Goal: Transaction & Acquisition: Purchase product/service

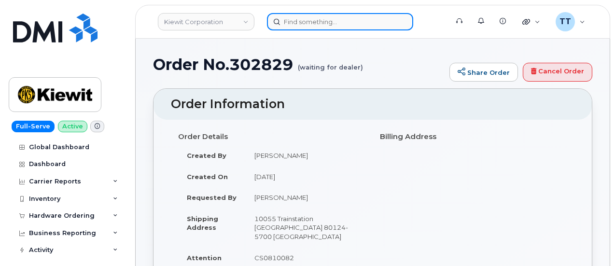
click at [332, 21] on input at bounding box center [340, 21] width 146 height 17
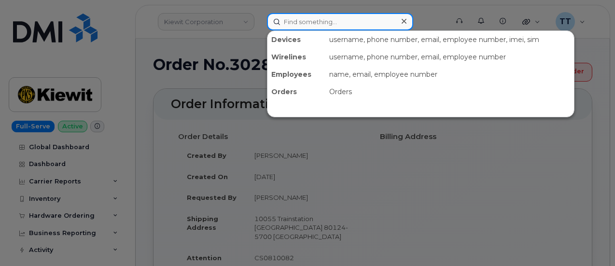
paste input "[PERSON_NAME]"
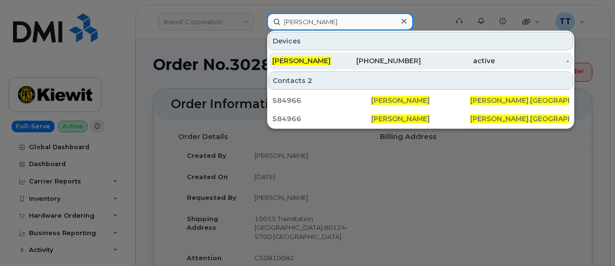
type input "Luca Milan"
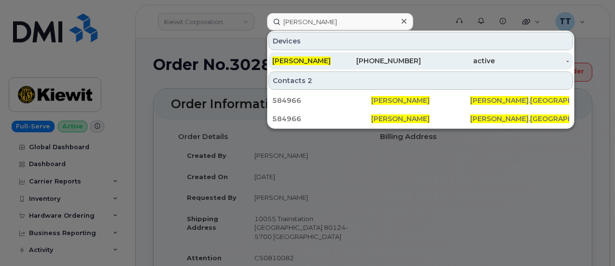
click at [318, 60] on div "[PERSON_NAME]" at bounding box center [309, 61] width 74 height 10
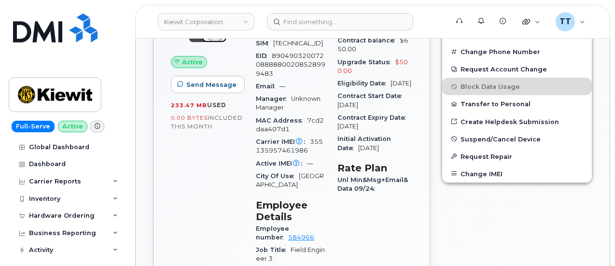
scroll to position [214, 0]
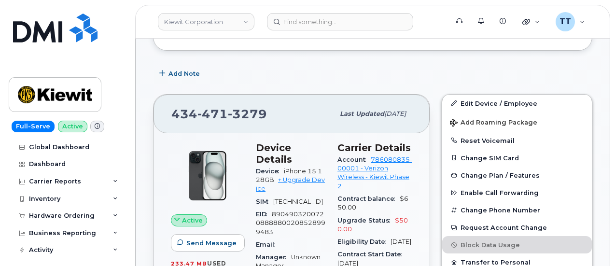
click at [191, 110] on span "434 471 3279" at bounding box center [219, 114] width 96 height 14
click at [190, 110] on span "434 471 3279" at bounding box center [219, 114] width 96 height 14
copy span "434 471 3279"
click at [267, 167] on span "Device" at bounding box center [270, 170] width 28 height 7
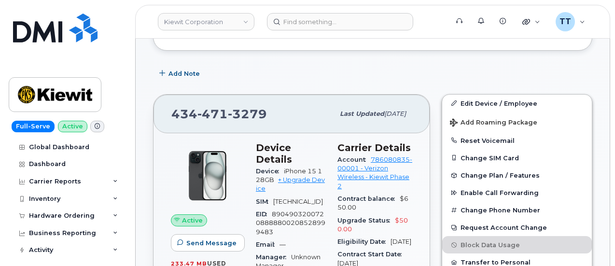
click at [267, 167] on span "Device" at bounding box center [270, 170] width 28 height 7
copy div "Device iPhone 15 128GB + Upgrade Device"
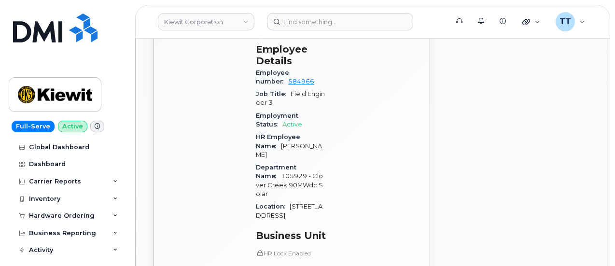
scroll to position [649, 0]
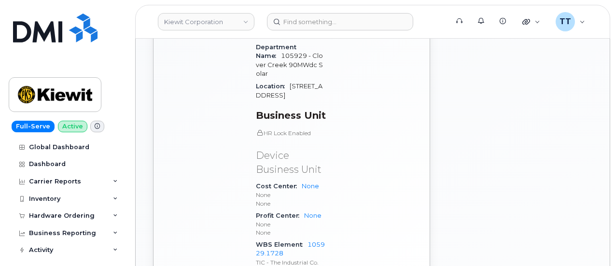
click at [270, 241] on span "WBS Element" at bounding box center [282, 244] width 52 height 7
copy div "WBS Element 105929.1728"
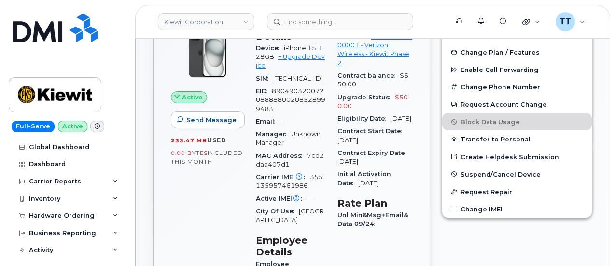
scroll to position [263, 0]
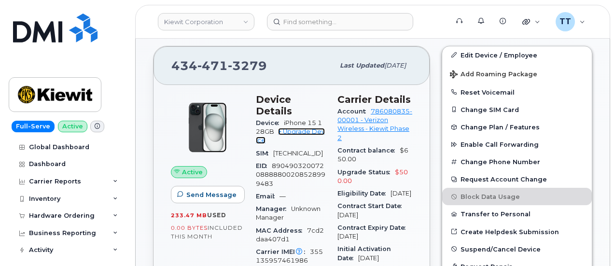
click at [302, 128] on link "+ Upgrade Device" at bounding box center [290, 136] width 69 height 16
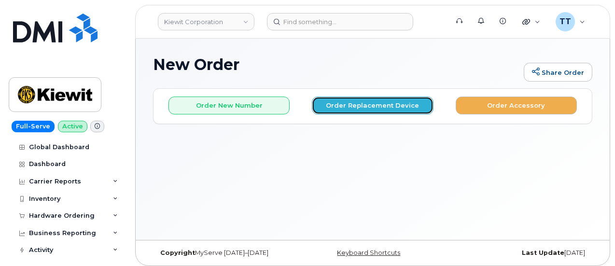
click at [370, 110] on button "Order Replacement Device" at bounding box center [372, 106] width 121 height 18
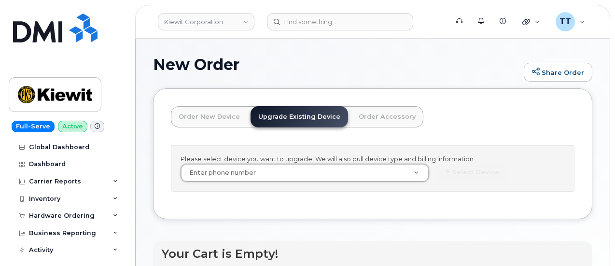
drag, startPoint x: 259, startPoint y: 182, endPoint x: 225, endPoint y: 179, distance: 33.9
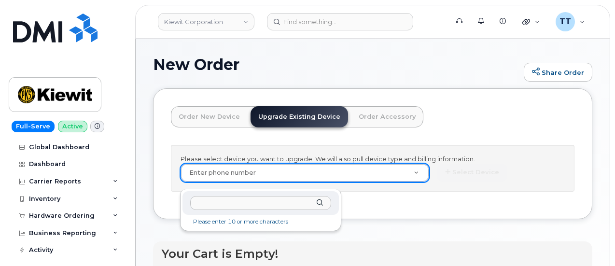
paste input "4344713279"
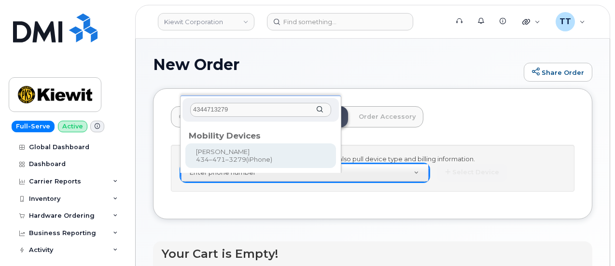
type input "4344713279"
type input "1248228"
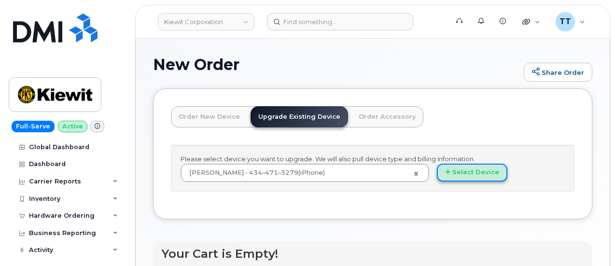
click at [437, 181] on button "Select Device" at bounding box center [472, 173] width 70 height 18
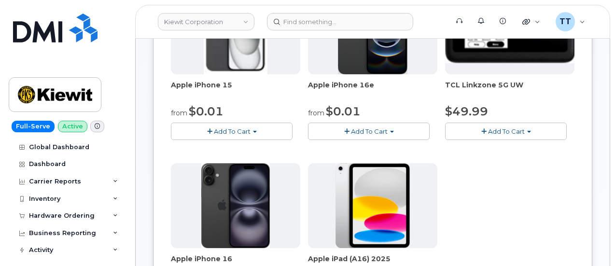
scroll to position [193, 0]
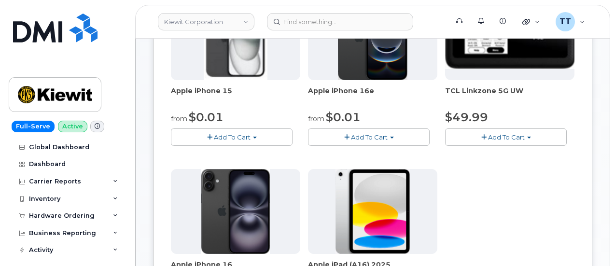
click at [228, 133] on button "Add To Cart" at bounding box center [232, 136] width 122 height 17
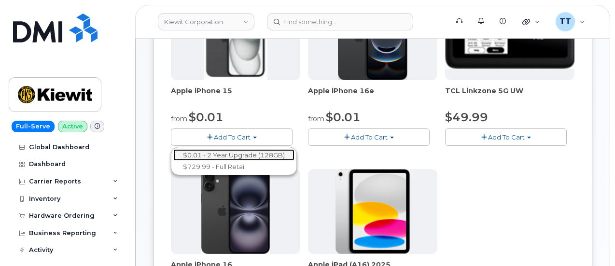
click at [227, 151] on link "$0.01 - 2 Year Upgrade (128GB)" at bounding box center [233, 155] width 121 height 12
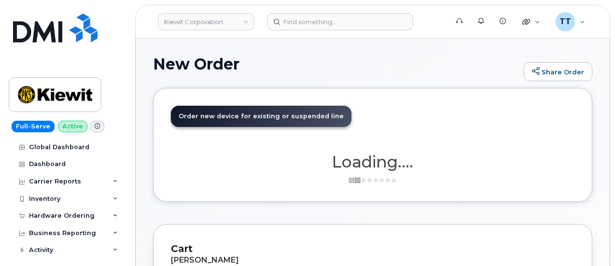
scroll to position [0, 0]
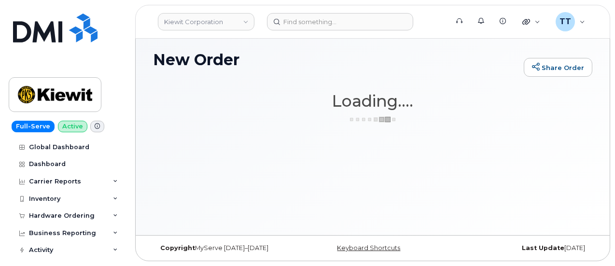
scroll to position [4, 0]
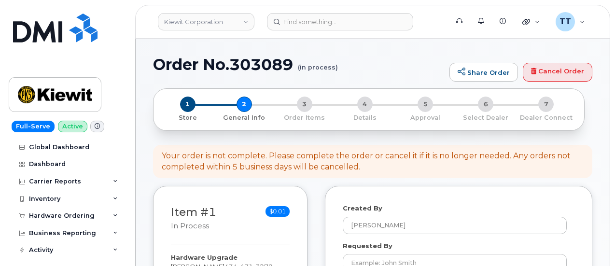
select select
click at [242, 67] on h1 "Order No.303089 (in process)" at bounding box center [298, 64] width 291 height 17
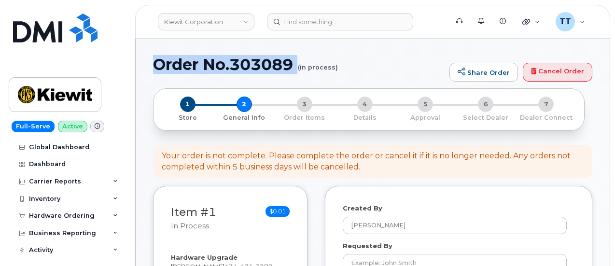
click at [242, 67] on h1 "Order No.303089 (in process)" at bounding box center [298, 64] width 291 height 17
copy h1 "Order No.303089"
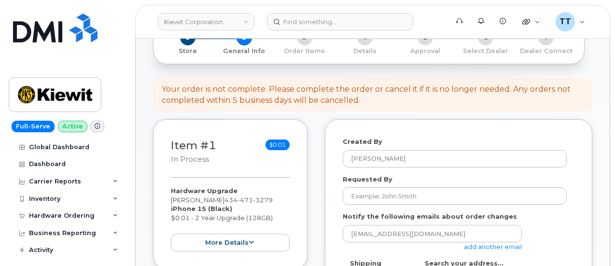
scroll to position [97, 0]
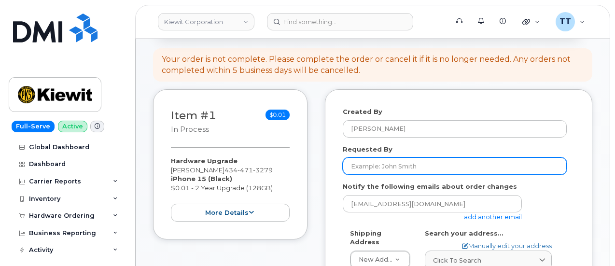
click at [398, 172] on input "Requested By" at bounding box center [455, 165] width 224 height 17
paste input "Luca Milan"
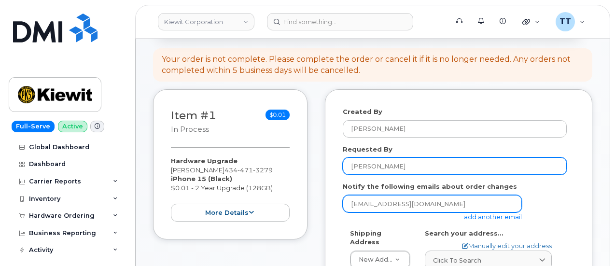
type input "Luca Milan"
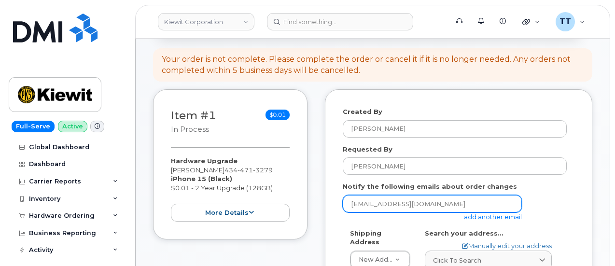
click at [427, 204] on input "ttedesco@dminc.com" at bounding box center [432, 203] width 179 height 17
click at [424, 204] on input "ttedesco@dminc.com" at bounding box center [432, 203] width 179 height 17
click at [424, 204] on input "email" at bounding box center [432, 203] width 179 height 17
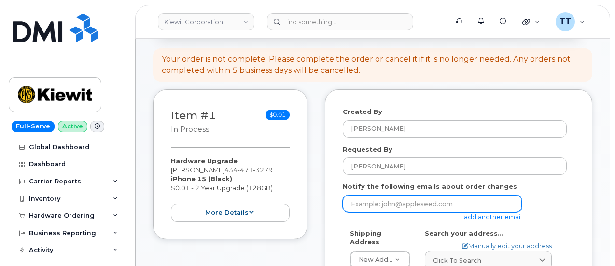
click at [431, 203] on input "email" at bounding box center [432, 203] width 179 height 17
paste input "LUCA.MILAN@KIEWIT.COM"
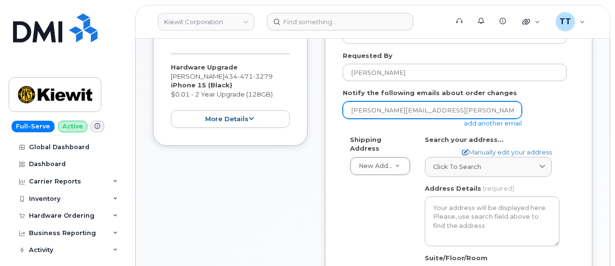
scroll to position [241, 0]
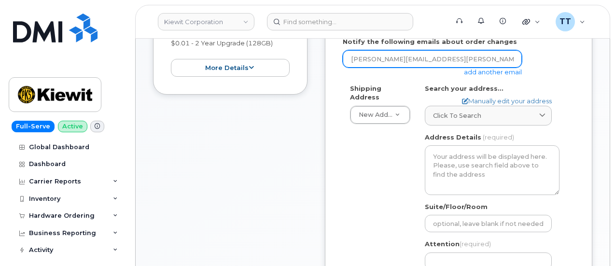
type input "LUCA.MILAN@KIEWIT.COM"
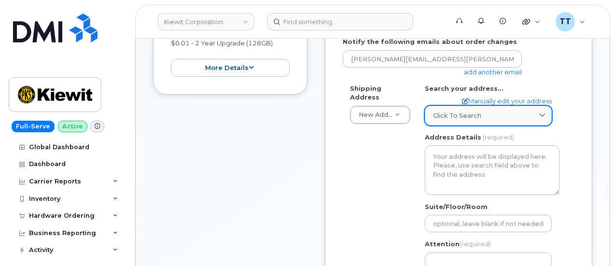
click at [497, 106] on link "Click to search" at bounding box center [488, 116] width 127 height 20
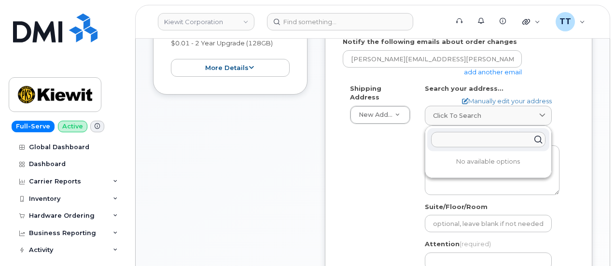
paste input "1031 Country Ln Scottsburg, VA 24589"
type input "1031 Country Ln Scottsburg, VA 24589"
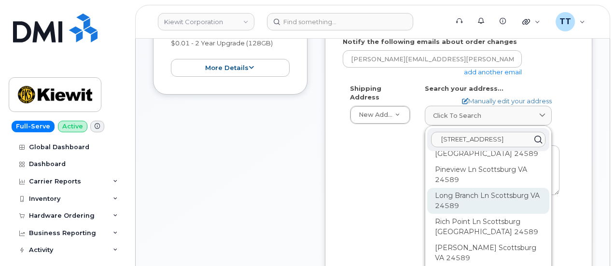
scroll to position [48, 0]
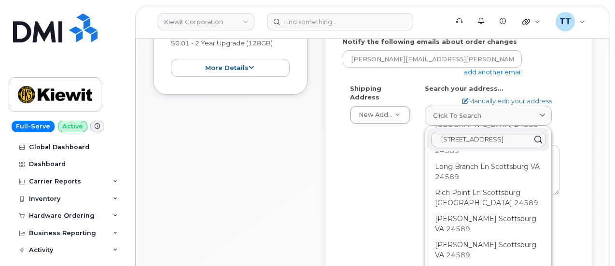
click at [479, 143] on input "1031 Country Ln Scottsburg, VA 24589" at bounding box center [488, 139] width 114 height 15
click at [494, 101] on link "Manually edit your address" at bounding box center [507, 101] width 90 height 9
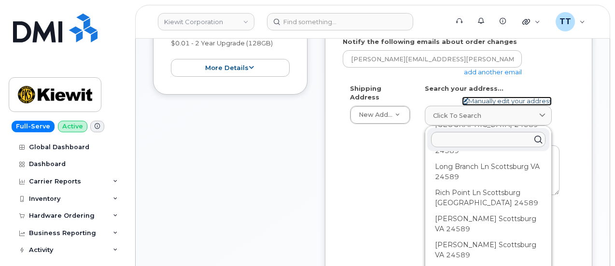
select select
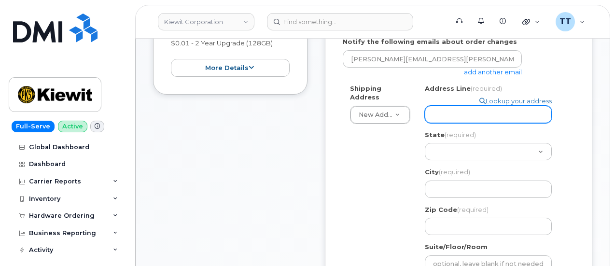
click at [468, 115] on input "Address Line (required)" at bounding box center [488, 114] width 127 height 17
drag, startPoint x: 468, startPoint y: 115, endPoint x: 459, endPoint y: 117, distance: 8.9
click at [458, 117] on input "Address Line (required)" at bounding box center [488, 114] width 127 height 17
paste input "1031 Country Ln Scottsburg, VA 24589"
select select
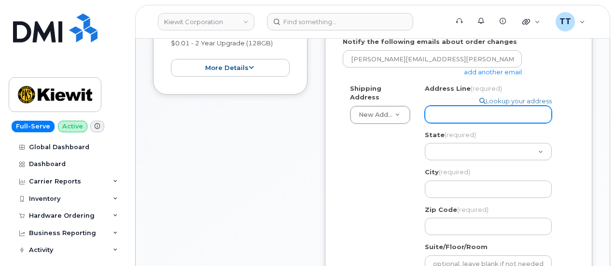
type input "1031 Country Ln Scottsburg, VA 24589"
drag, startPoint x: 463, startPoint y: 114, endPoint x: 472, endPoint y: 114, distance: 9.2
drag, startPoint x: 472, startPoint y: 114, endPoint x: 496, endPoint y: 115, distance: 24.2
click at [495, 115] on input "1031 Country Ln Scottsburg, VA 24589" at bounding box center [488, 114] width 127 height 17
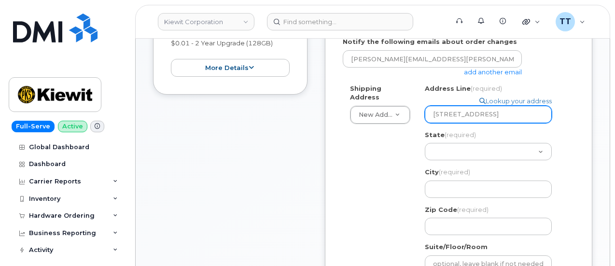
drag, startPoint x: 489, startPoint y: 114, endPoint x: 568, endPoint y: 109, distance: 78.8
click at [568, 109] on div "Shipping Address New Address New Address 28623 Ravens Prairie Dr 299 FM 604 Abi…" at bounding box center [459, 219] width 232 height 271
select select
type input "1031 Country Ln"
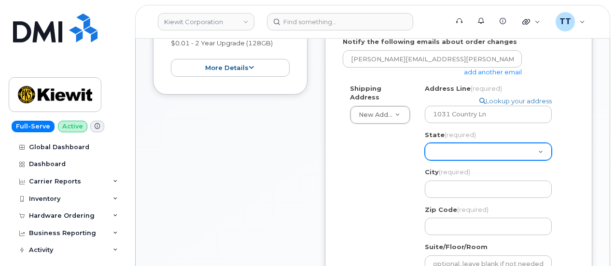
click at [454, 150] on select "Alabama Alaska American Samoa Arizona Arkansas California Colorado Connecticut …" at bounding box center [488, 151] width 127 height 17
select select "VA"
click at [425, 143] on select "Alabama Alaska American Samoa Arizona Arkansas California Colorado Connecticut …" at bounding box center [488, 151] width 127 height 17
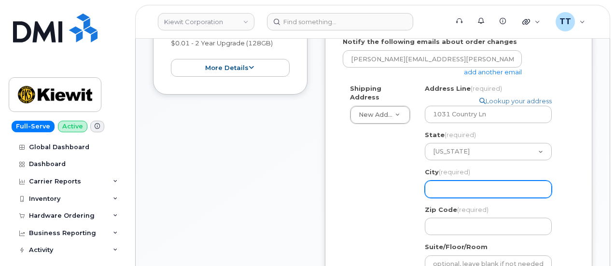
click at [461, 188] on input "City (required)" at bounding box center [488, 188] width 127 height 17
click at [480, 189] on input "City (required)" at bounding box center [488, 188] width 127 height 17
paste input "Scottsburg, VA 24589"
select select
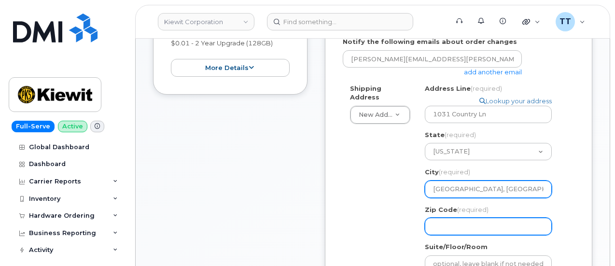
type input "Scottsburg, VA 24589"
click at [461, 225] on input "Zip Code (required)" at bounding box center [488, 226] width 127 height 17
click at [473, 224] on input "Zip Code (required)" at bounding box center [488, 226] width 127 height 17
select select
type input "2"
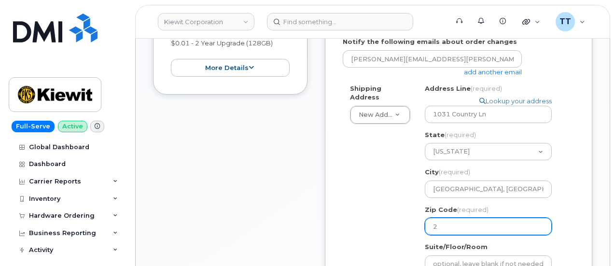
select select
type input "24"
select select
type input "245"
select select
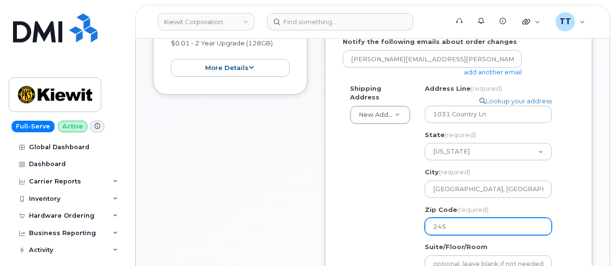
type input "2458"
select select
type input "24589"
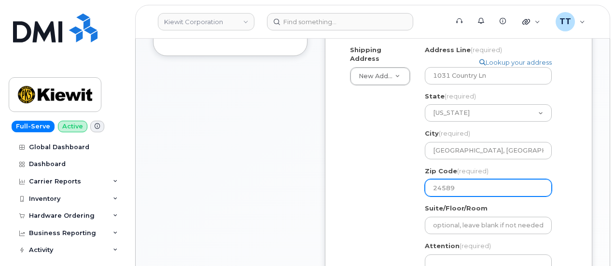
scroll to position [338, 0]
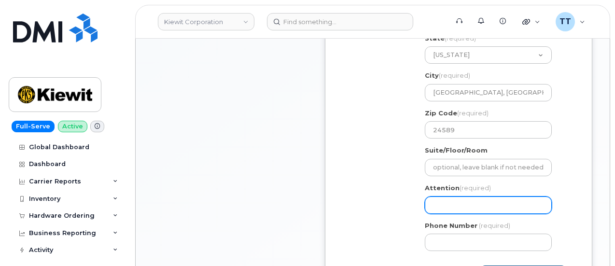
click at [469, 207] on input "Attention (required)" at bounding box center [488, 204] width 127 height 17
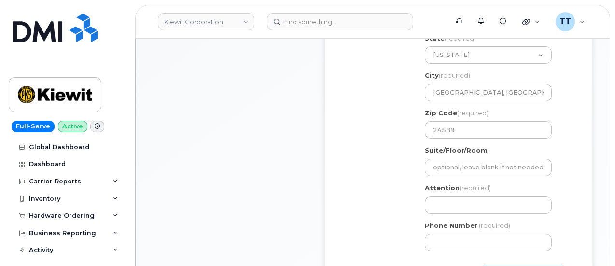
click at [450, 191] on label "Attention (required)" at bounding box center [458, 187] width 66 height 9
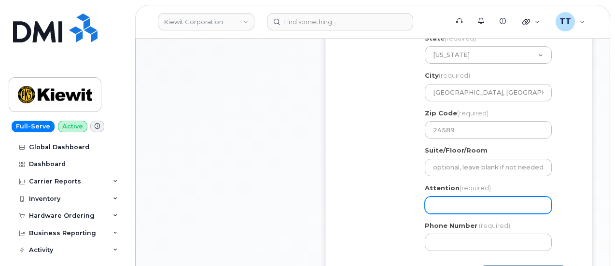
drag, startPoint x: 451, startPoint y: 206, endPoint x: 452, endPoint y: 218, distance: 12.1
click at [451, 206] on input "Attention (required)" at bounding box center [488, 204] width 127 height 17
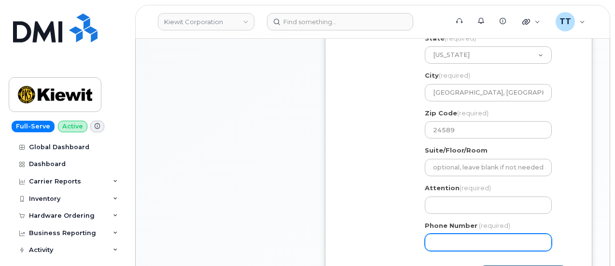
click at [453, 246] on input "Phone Number" at bounding box center [488, 242] width 127 height 17
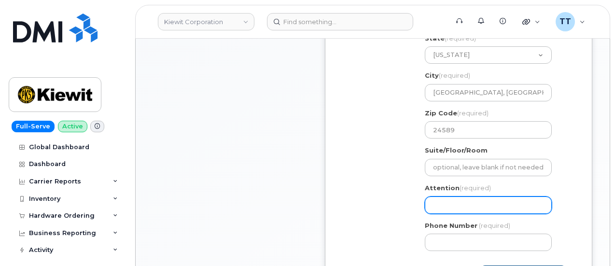
click at [448, 204] on input "Attention (required)" at bounding box center [488, 204] width 127 height 17
paste input "CS0812084"
select select
type input "CS0812084"
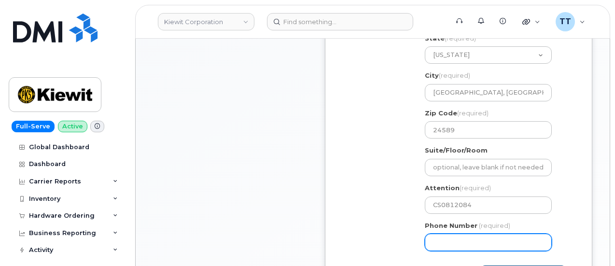
click at [453, 249] on input "Phone Number" at bounding box center [488, 242] width 127 height 17
paste input "6034060926"
select select
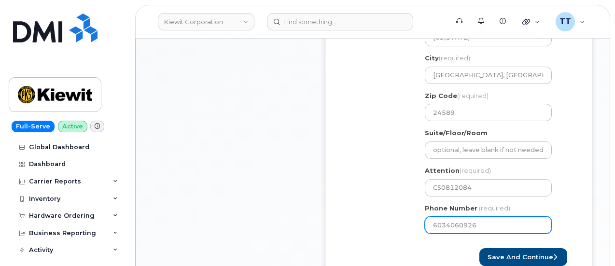
scroll to position [483, 0]
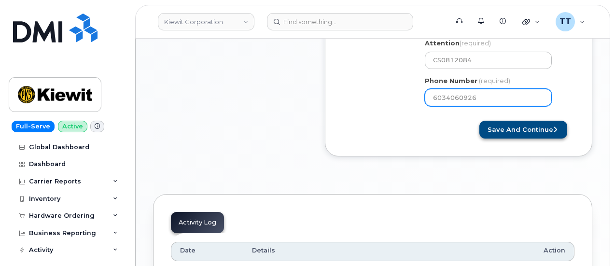
type input "6034060926"
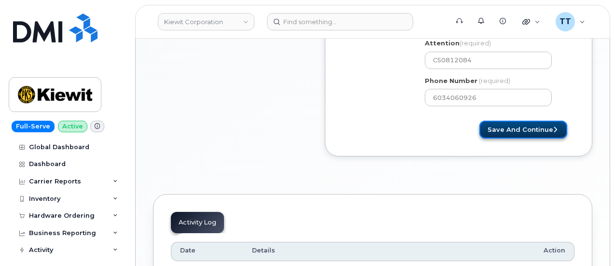
click at [512, 130] on button "Save and Continue" at bounding box center [523, 130] width 88 height 18
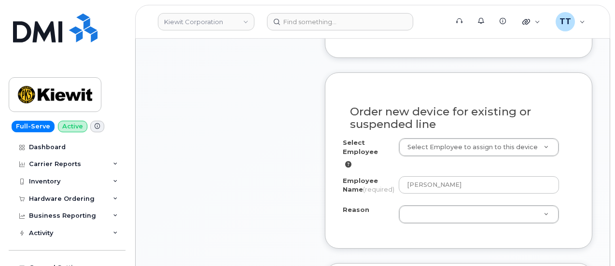
scroll to position [724, 0]
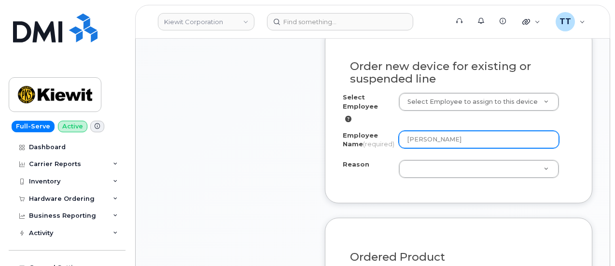
click at [443, 131] on input "[PERSON_NAME]" at bounding box center [479, 139] width 160 height 17
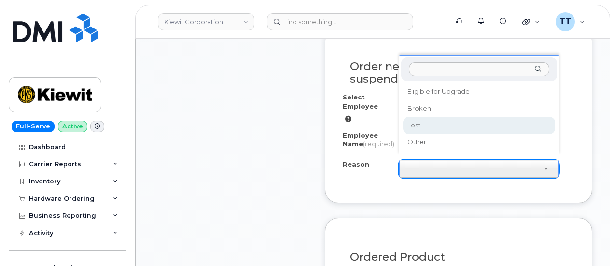
select select "lost"
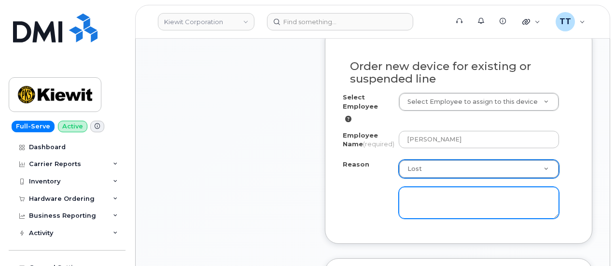
click at [428, 195] on textarea at bounding box center [479, 203] width 160 height 32
type textarea "L"
click at [419, 192] on textarea "Use rlost the phone" at bounding box center [479, 203] width 160 height 32
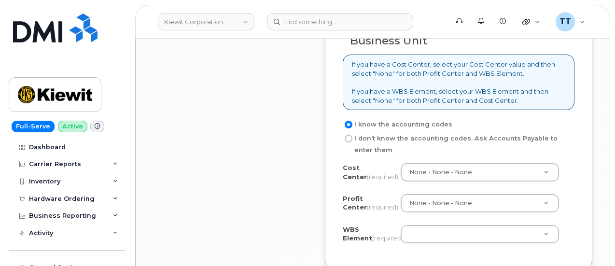
scroll to position [1110, 0]
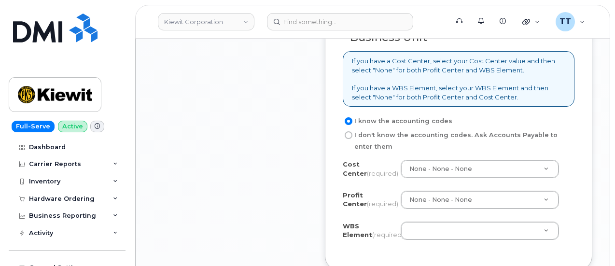
type textarea "User lost the phone"
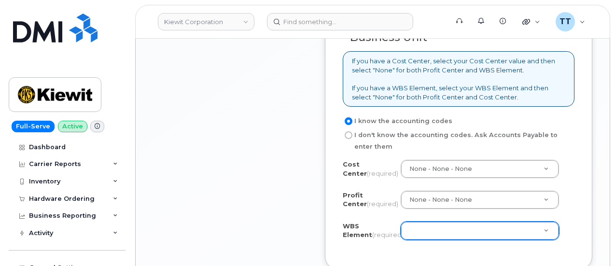
drag, startPoint x: 456, startPoint y: 233, endPoint x: 449, endPoint y: 226, distance: 9.6
click at [454, 231] on div "WBS Element (required) 105929.1728" at bounding box center [459, 233] width 232 height 22
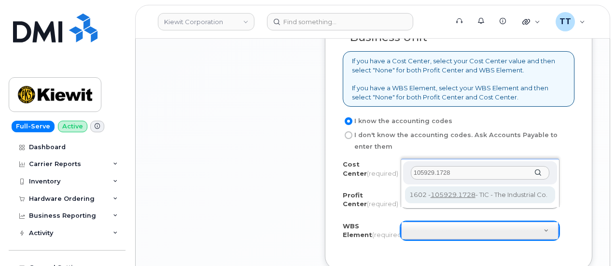
type input "105929.1728"
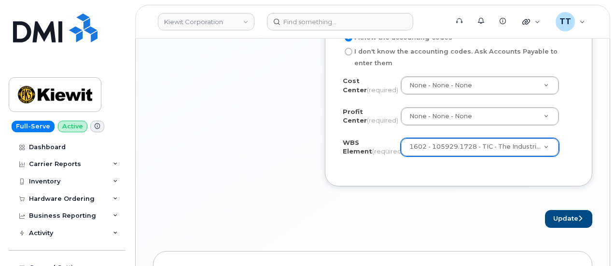
scroll to position [1206, 0]
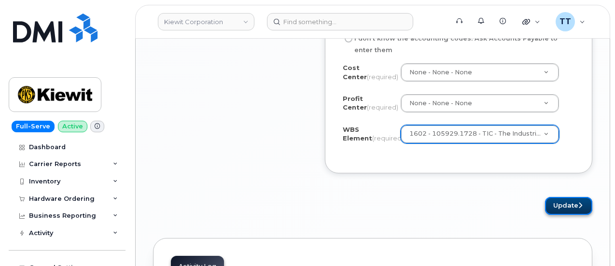
click at [562, 197] on button "Update" at bounding box center [568, 206] width 47 height 18
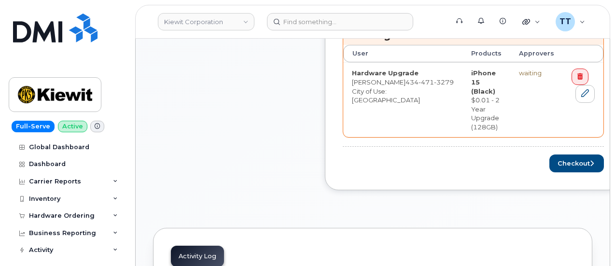
scroll to position [386, 0]
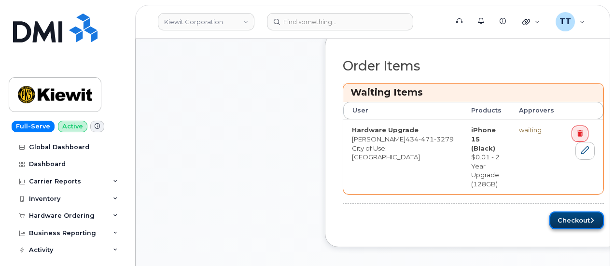
click at [549, 211] on button "Checkout" at bounding box center [576, 220] width 55 height 18
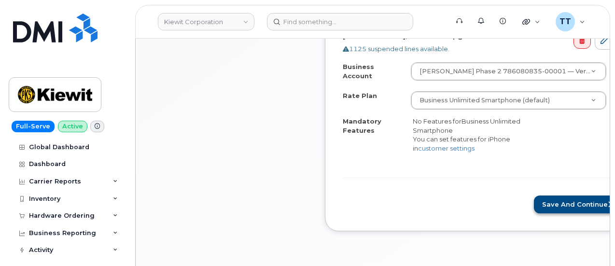
scroll to position [350, 0]
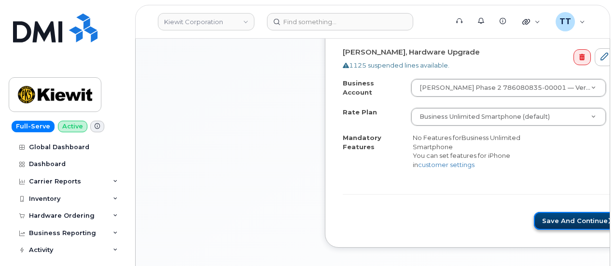
click at [534, 221] on button "Save and Continue" at bounding box center [578, 221] width 88 height 18
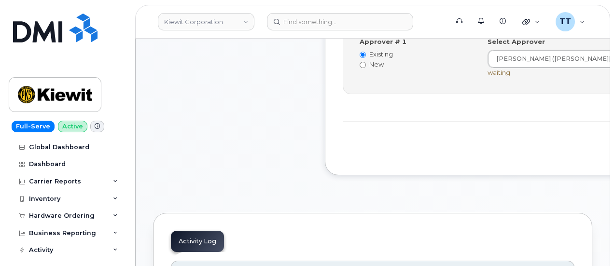
scroll to position [338, 0]
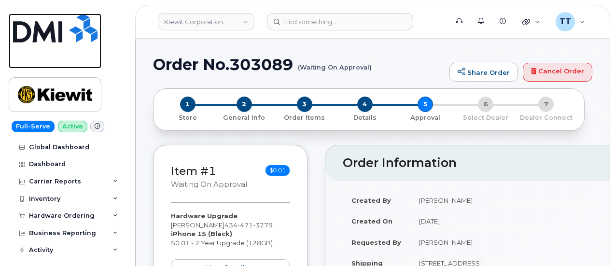
drag, startPoint x: 42, startPoint y: 32, endPoint x: 43, endPoint y: 37, distance: 4.8
click at [42, 32] on img at bounding box center [55, 28] width 84 height 29
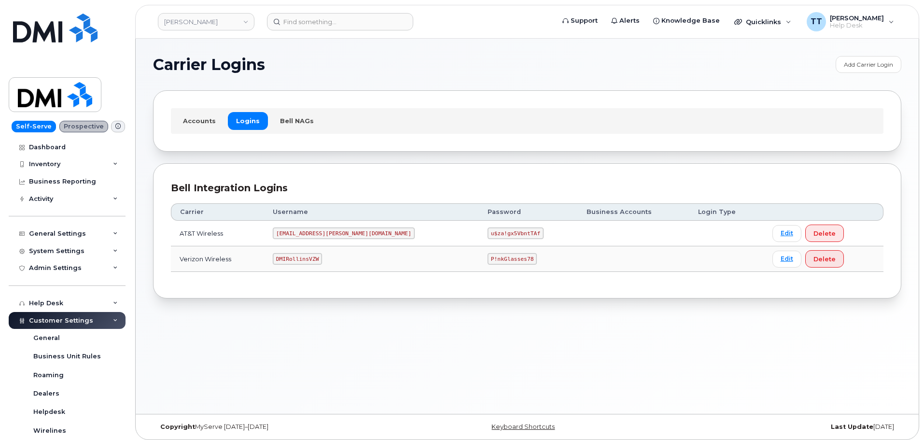
click at [305, 259] on code "DMIRollinsVZW" at bounding box center [297, 259] width 49 height 12
copy code "DMIRollinsVZW"
click at [487, 260] on code "P!nkGlasses78" at bounding box center [511, 259] width 49 height 12
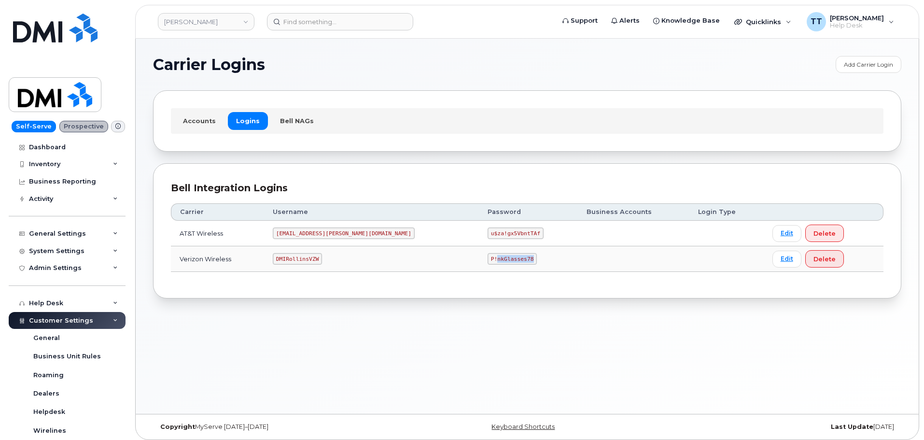
click at [487, 260] on code "P!nkGlasses78" at bounding box center [511, 259] width 49 height 12
copy code "nkGlasses78"
click at [487, 258] on code "P!nkGlasses78" at bounding box center [511, 259] width 49 height 12
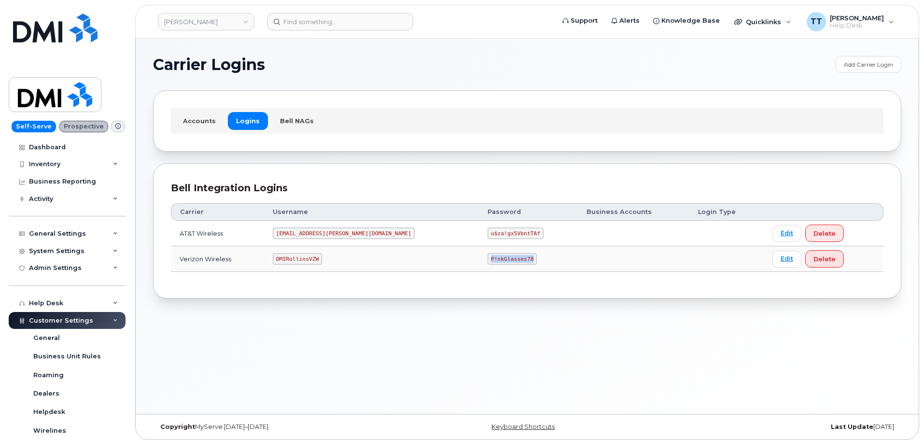
click at [487, 258] on code "P!nkGlasses78" at bounding box center [511, 259] width 49 height 12
click at [456, 314] on div "Carrier Logins Add Carrier Login Accounts Logins Bell NAGs Bell Integration Log…" at bounding box center [527, 226] width 783 height 375
click at [304, 258] on code "DMIRollinsVZW" at bounding box center [297, 259] width 49 height 12
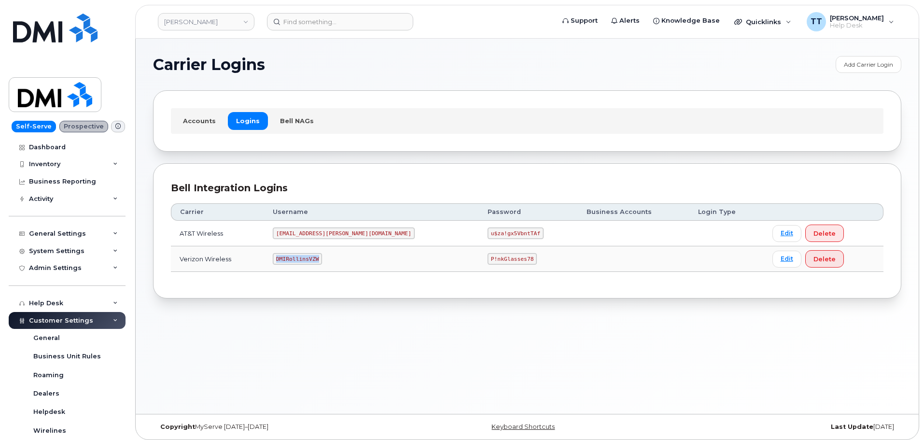
copy code "DMIRollinsVZW"
click at [321, 285] on div "Bell Integration Logins Carrier Username Password Business Accounts Login Type …" at bounding box center [527, 231] width 748 height 136
